Goal: Task Accomplishment & Management: Complete application form

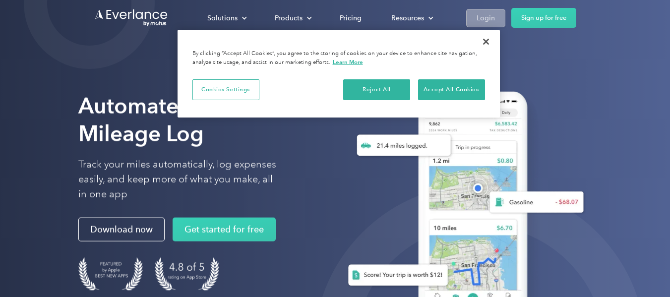
click at [495, 18] on link "Login" at bounding box center [485, 18] width 39 height 18
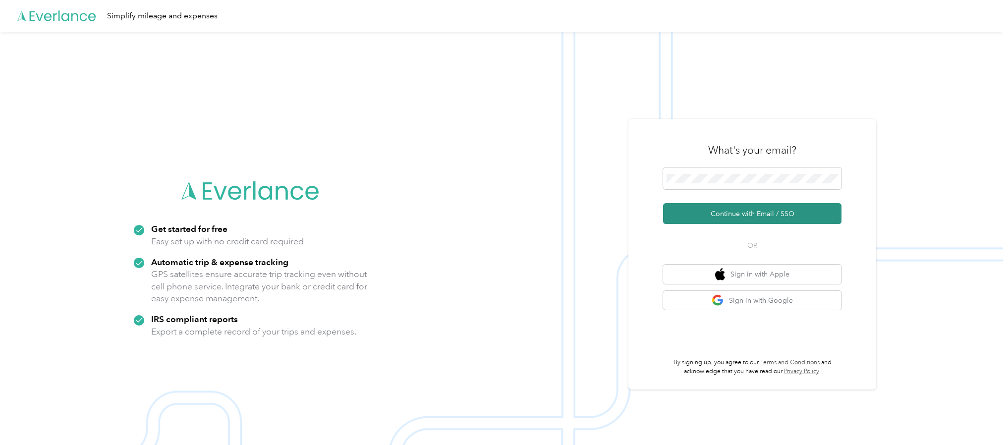
click at [730, 214] on button "Continue with Email / SSO" at bounding box center [752, 213] width 178 height 21
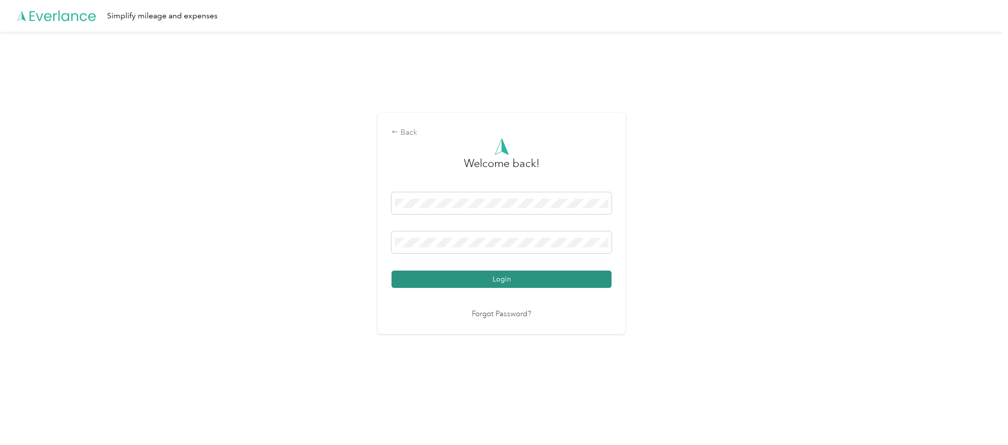
click at [497, 278] on button "Login" at bounding box center [502, 279] width 220 height 17
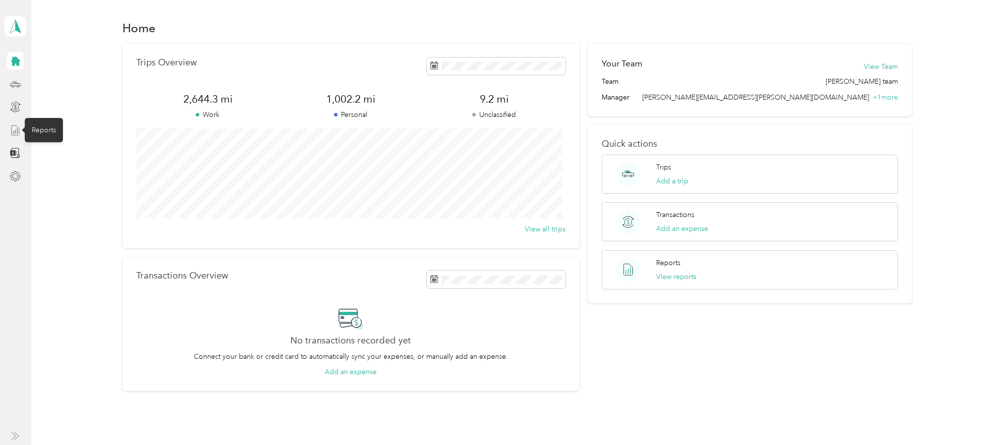
click at [14, 129] on icon at bounding box center [15, 130] width 11 height 11
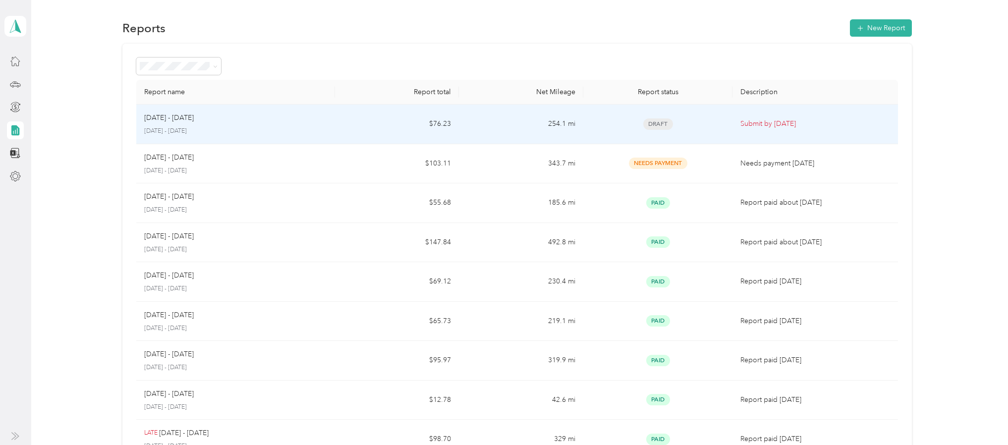
click at [656, 125] on span "Draft" at bounding box center [658, 123] width 30 height 11
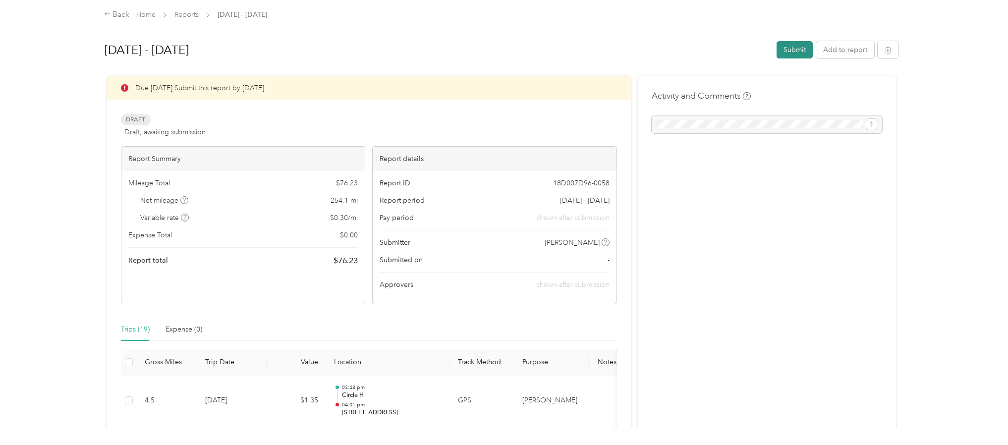
click at [785, 45] on button "Submit" at bounding box center [795, 49] width 36 height 17
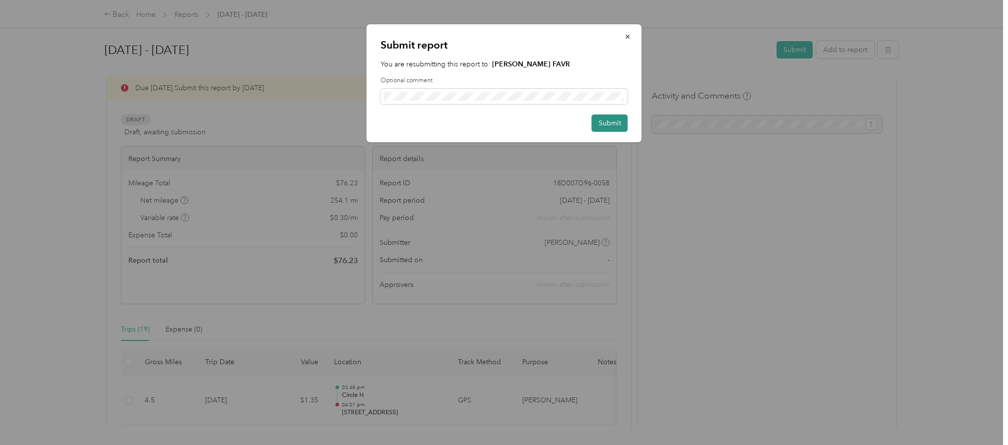
click at [614, 122] on button "Submit" at bounding box center [610, 122] width 36 height 17
